Goal: Task Accomplishment & Management: Manage account settings

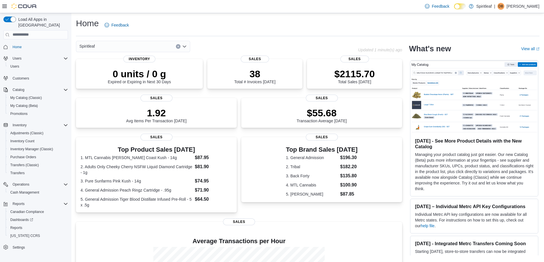
click at [527, 6] on p "[PERSON_NAME]" at bounding box center [523, 6] width 33 height 7
click at [517, 55] on button "Sign Out" at bounding box center [511, 55] width 53 height 9
